Goal: Find specific page/section: Find specific page/section

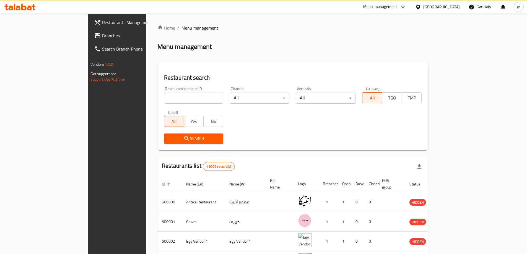
click at [456, 7] on div "[GEOGRAPHIC_DATA]" at bounding box center [441, 7] width 37 height 6
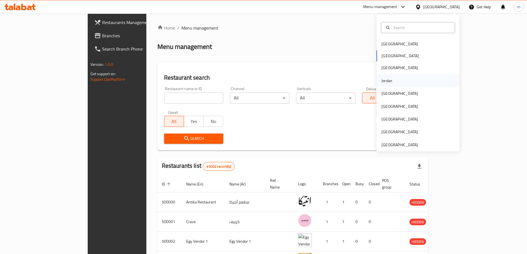
click at [382, 79] on div "Jordan" at bounding box center [387, 81] width 11 height 6
